Goal: Information Seeking & Learning: Learn about a topic

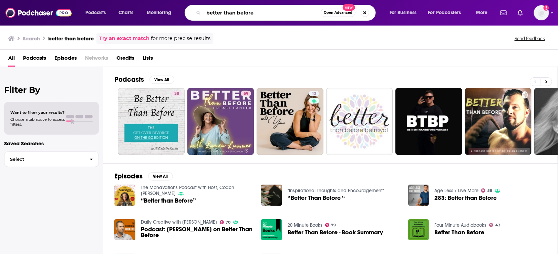
click at [258, 13] on input "better than before" at bounding box center [262, 12] width 117 height 11
type input "better than before j"
click at [537, 115] on link "[PERSON_NAME] [PERSON_NAME] Better Than Before" at bounding box center [568, 121] width 67 height 67
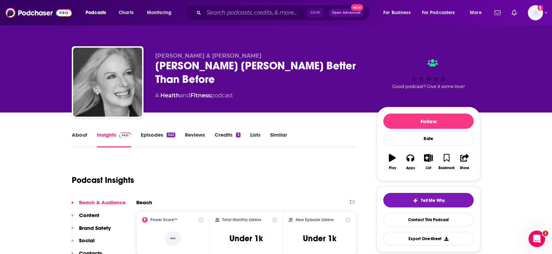
click at [108, 171] on div "Podcast Insights" at bounding box center [211, 175] width 279 height 35
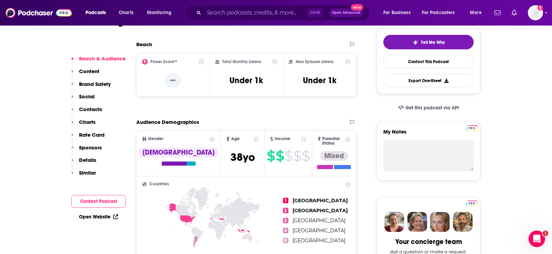
scroll to position [138, 0]
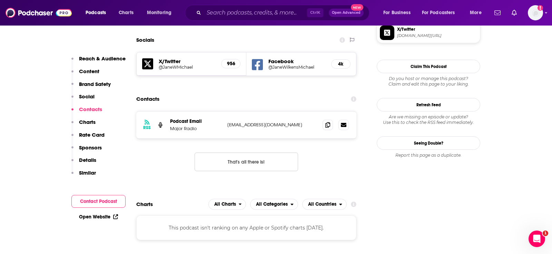
scroll to position [643, 0]
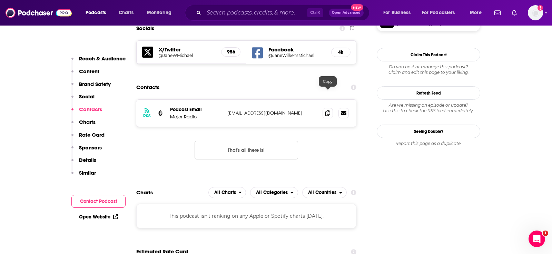
click at [331, 108] on span at bounding box center [327, 113] width 10 height 10
click at [154, 150] on div "RSS Podcast Email Major Radio [EMAIL_ADDRESS][DOMAIN_NAME] [EMAIL_ADDRESS][DOMA…" at bounding box center [246, 134] width 220 height 71
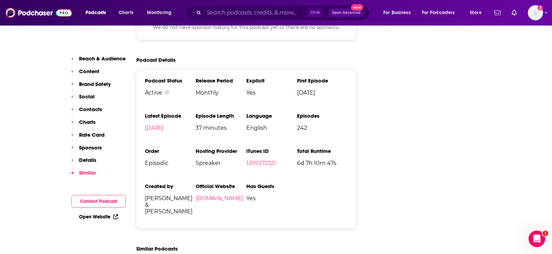
scroll to position [965, 0]
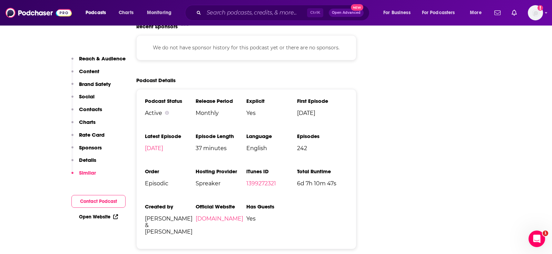
drag, startPoint x: 43, startPoint y: 163, endPoint x: 67, endPoint y: 165, distance: 23.8
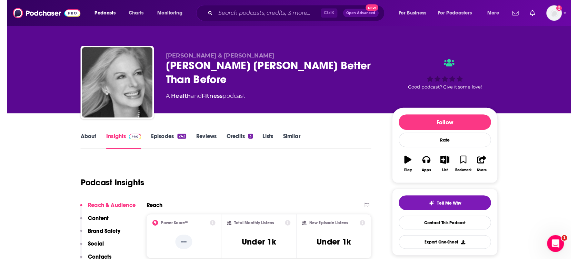
scroll to position [0, 0]
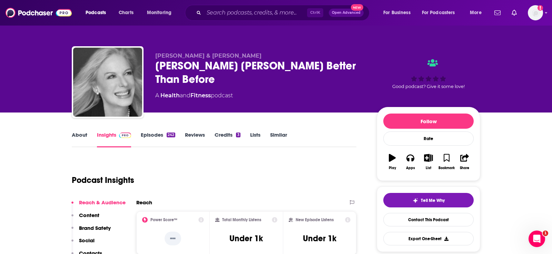
click at [82, 134] on link "About" at bounding box center [80, 139] width 16 height 16
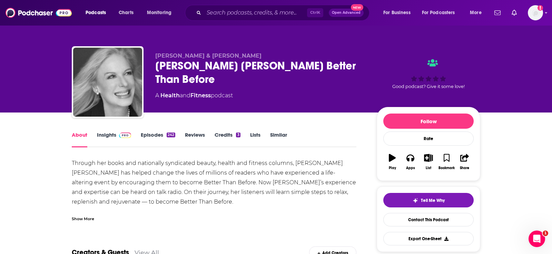
drag, startPoint x: 39, startPoint y: 168, endPoint x: 64, endPoint y: 149, distance: 31.1
